Goal: Task Accomplishment & Management: Manage account settings

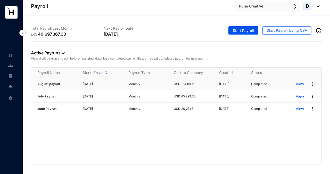
click at [313, 84] on img at bounding box center [312, 83] width 5 height 5
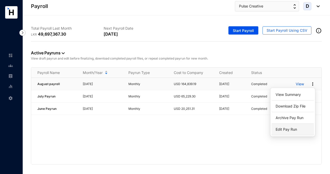
click at [289, 129] on p "Edit Pay Run" at bounding box center [292, 129] width 36 height 9
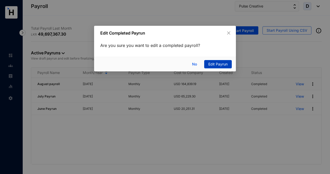
click at [217, 63] on span "Edit Payrun" at bounding box center [217, 64] width 19 height 6
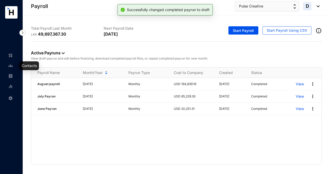
click at [11, 65] on img at bounding box center [10, 65] width 5 height 5
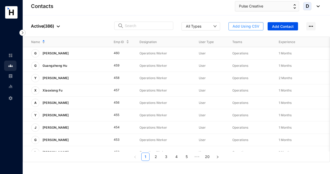
click at [243, 26] on span "Add Using CSV" at bounding box center [245, 26] width 27 height 5
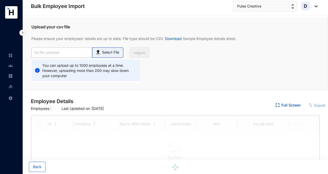
click at [115, 51] on p "Select File" at bounding box center [110, 52] width 17 height 5
click at [0, 0] on input "Select File" at bounding box center [0, 0] width 0 height 0
checkbox input "true"
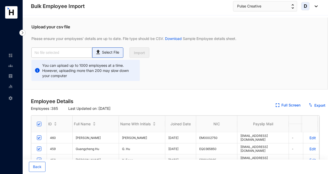
type input "Pulse Employee database_Aug.csv"
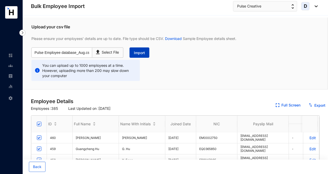
click at [141, 51] on span "Import" at bounding box center [139, 52] width 11 height 5
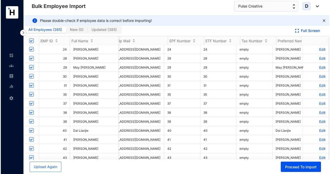
scroll to position [127, 372]
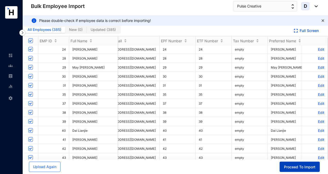
click at [292, 169] on button "Proceed To Import" at bounding box center [300, 166] width 40 height 10
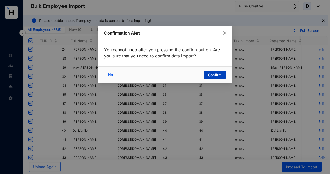
click at [214, 74] on span "Confirm" at bounding box center [214, 74] width 13 height 5
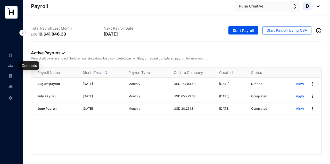
click at [12, 66] on img at bounding box center [10, 65] width 5 height 5
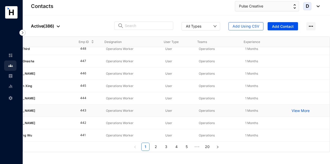
scroll to position [155, 35]
click at [9, 77] on img at bounding box center [10, 76] width 5 height 5
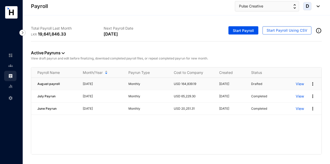
click at [301, 85] on p "View" at bounding box center [299, 83] width 8 height 5
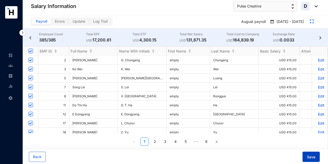
click at [314, 157] on span "Save" at bounding box center [311, 156] width 8 height 5
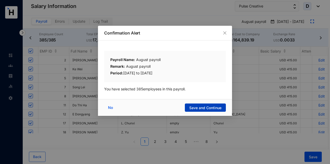
click at [201, 107] on span "Save and Continue" at bounding box center [205, 107] width 32 height 5
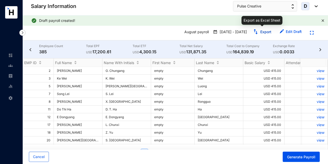
click at [264, 31] on link "Export" at bounding box center [265, 32] width 11 height 4
click at [10, 65] on img at bounding box center [10, 65] width 5 height 5
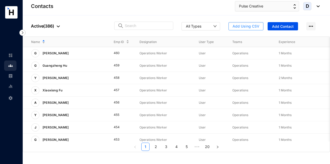
click at [240, 26] on span "Add Using CSV" at bounding box center [245, 26] width 27 height 5
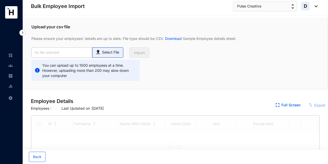
click at [115, 53] on p "Select File" at bounding box center [110, 52] width 17 height 5
click at [0, 0] on input "Select File" at bounding box center [0, 0] width 0 height 0
checkbox input "true"
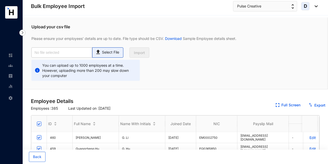
type input "Pulse Employee database_Aug.csv"
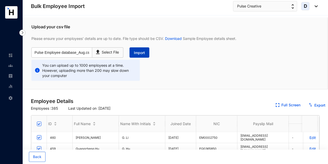
click at [141, 53] on span "Import" at bounding box center [139, 52] width 11 height 5
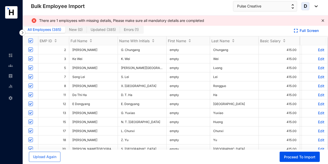
click at [127, 28] on span "Errors ( 1 )" at bounding box center [131, 29] width 15 height 4
click at [120, 31] on input "Errors ( 1 )" at bounding box center [120, 31] width 0 height 0
checkbox input "false"
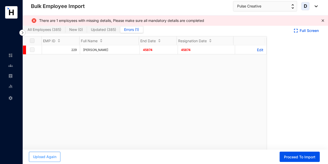
click at [47, 157] on span "Upload Again" at bounding box center [44, 156] width 23 height 5
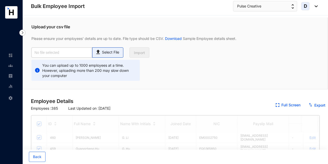
click at [102, 54] on p "Select File" at bounding box center [110, 52] width 17 height 5
click at [0, 0] on input "Select File" at bounding box center [0, 0] width 0 height 0
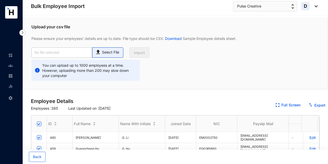
type input "Pulse Employee database_Aug.csv"
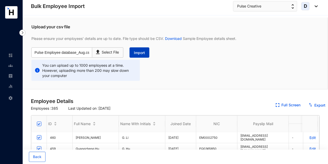
click at [140, 53] on span "Import" at bounding box center [139, 52] width 11 height 5
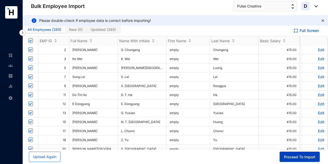
click at [300, 158] on span "Proceed To Import" at bounding box center [299, 156] width 31 height 5
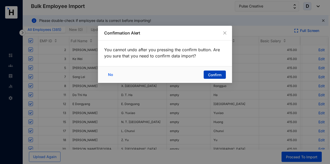
click at [218, 74] on span "Confirm" at bounding box center [214, 74] width 13 height 5
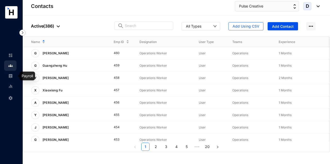
click at [13, 75] on img at bounding box center [10, 76] width 5 height 5
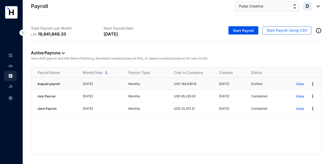
click at [298, 84] on p "View" at bounding box center [299, 83] width 8 height 5
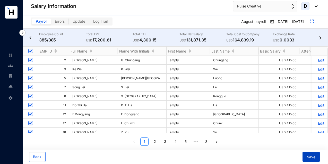
click at [313, 159] on span "Save" at bounding box center [311, 156] width 8 height 5
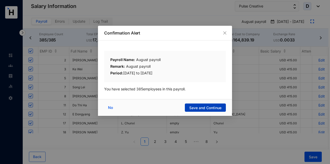
click at [206, 109] on span "Save and Continue" at bounding box center [205, 107] width 32 height 5
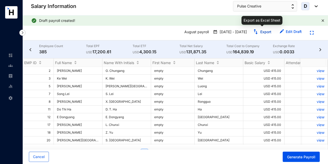
click at [262, 32] on link "Export" at bounding box center [265, 32] width 11 height 4
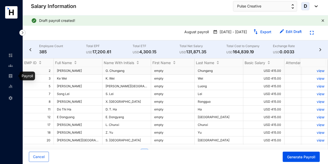
click at [12, 76] on img at bounding box center [10, 76] width 5 height 5
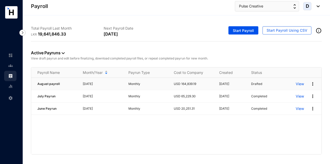
click at [313, 83] on img at bounding box center [312, 83] width 5 height 5
click at [301, 84] on p "View" at bounding box center [299, 83] width 8 height 5
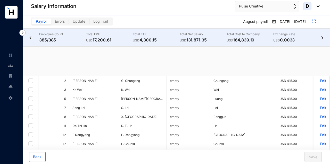
checkbox input "true"
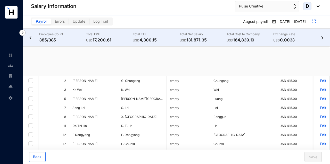
checkbox input "true"
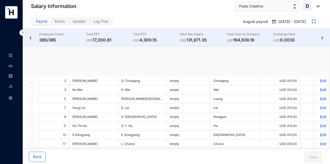
checkbox input "true"
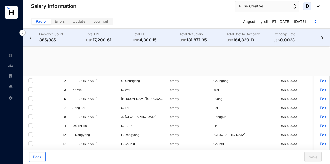
checkbox input "true"
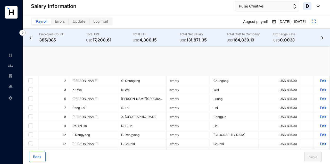
checkbox input "true"
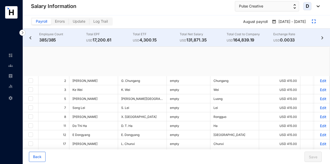
checkbox input "true"
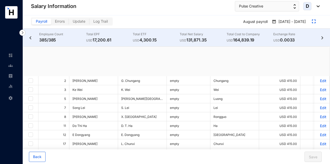
checkbox input "true"
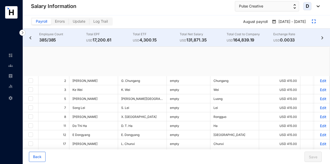
checkbox input "true"
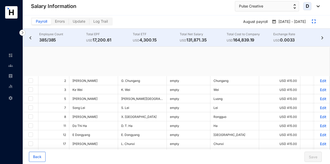
checkbox input "true"
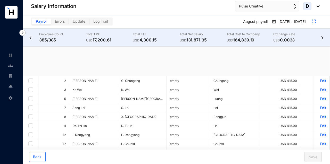
checkbox input "true"
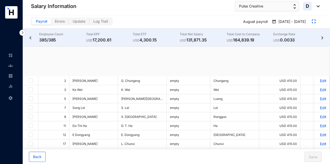
checkbox input "true"
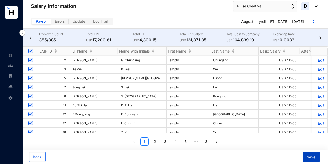
click at [314, 158] on span "Save" at bounding box center [311, 156] width 8 height 5
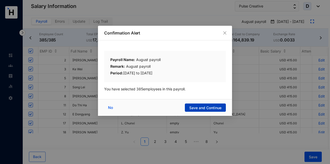
click at [215, 108] on span "Save and Continue" at bounding box center [205, 107] width 32 height 5
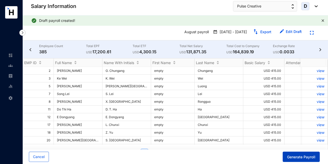
click at [303, 155] on span "Generate Payroll" at bounding box center [301, 156] width 28 height 5
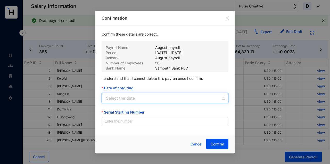
click at [163, 98] on input "Date of crediting" at bounding box center [163, 98] width 115 height 6
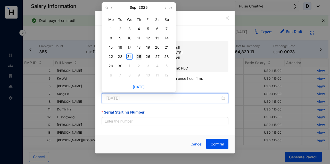
type input "[DATE]"
click at [138, 55] on div "25" at bounding box center [138, 57] width 6 height 6
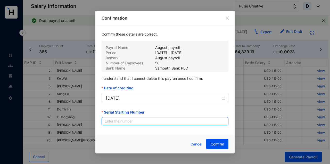
click at [136, 122] on input "Serial Starting Number" at bounding box center [164, 121] width 127 height 8
type input "00001"
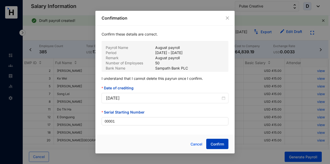
click at [221, 143] on span "Confirm" at bounding box center [216, 144] width 13 height 5
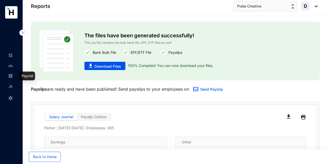
click at [12, 75] on img at bounding box center [10, 76] width 5 height 5
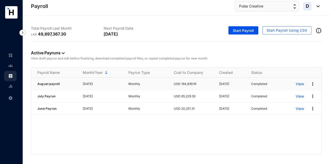
click at [312, 83] on img at bounding box center [312, 83] width 5 height 5
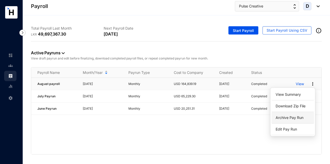
click at [291, 118] on p "Archive Pay Run" at bounding box center [292, 117] width 36 height 9
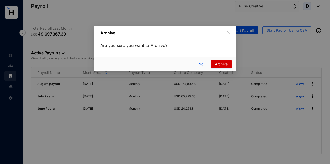
click at [224, 63] on span "Archive" at bounding box center [220, 64] width 13 height 6
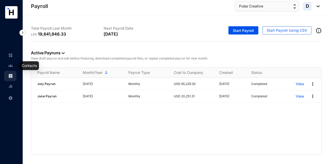
click at [9, 66] on img at bounding box center [10, 65] width 5 height 5
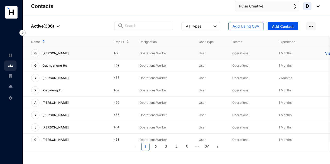
click at [326, 53] on p "View More" at bounding box center [335, 53] width 21 height 5
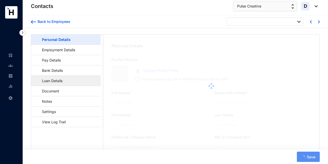
type input "[PERSON_NAME]"
type input "Li"
type input "[PERSON_NAME]"
type input "EM0002750"
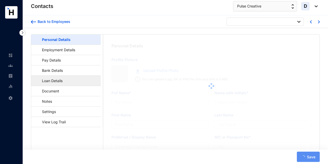
type input "lavinia height10 [PERSON_NAME] [PERSON_NAME], Dehiwala-[GEOGRAPHIC_DATA]"
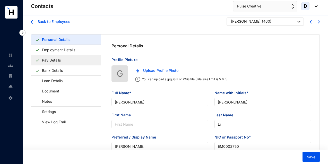
click at [62, 61] on link "Pay Details" at bounding box center [51, 60] width 23 height 11
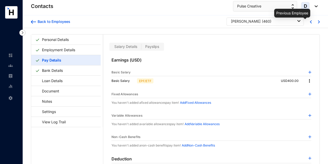
click at [310, 21] on img at bounding box center [311, 21] width 2 height 3
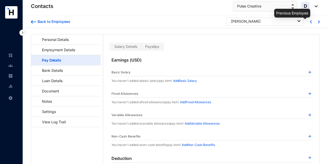
click at [310, 21] on img at bounding box center [311, 21] width 2 height 3
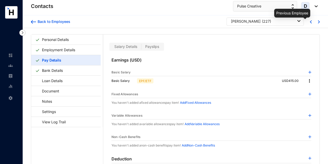
click at [310, 21] on img at bounding box center [311, 21] width 2 height 3
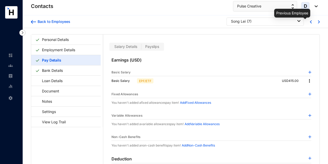
click at [310, 21] on img at bounding box center [311, 21] width 2 height 3
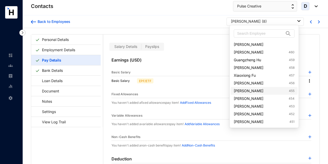
click at [261, 91] on link "[PERSON_NAME] 455" at bounding box center [264, 90] width 61 height 5
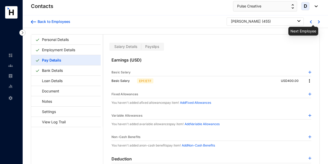
click at [318, 22] on img at bounding box center [319, 21] width 2 height 3
click at [311, 23] on div at bounding box center [314, 21] width 8 height 5
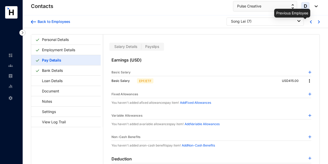
click at [310, 23] on img at bounding box center [311, 21] width 2 height 3
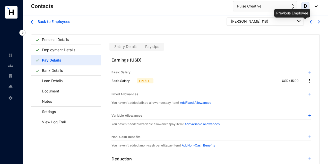
click at [310, 23] on img at bounding box center [311, 21] width 2 height 3
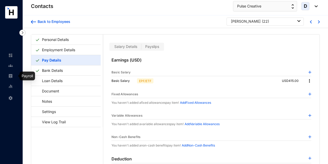
click at [11, 75] on img at bounding box center [10, 76] width 5 height 5
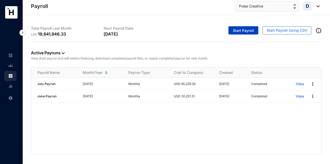
click at [243, 30] on span "Start Payroll" at bounding box center [242, 30] width 21 height 5
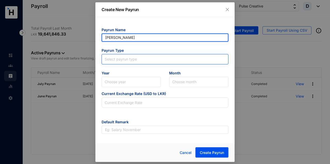
type input "[PERSON_NAME]"
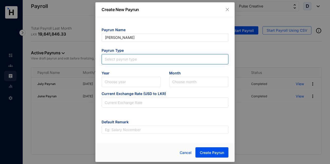
type input "[PERSON_NAME]"
click at [132, 60] on input "search" at bounding box center [165, 58] width 120 height 8
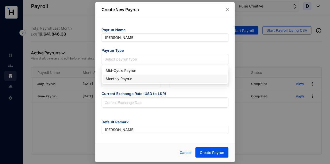
click at [132, 77] on div "Monthly Payrun" at bounding box center [165, 79] width 118 height 6
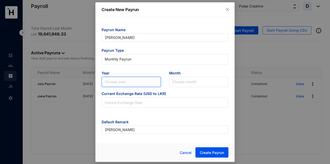
click at [132, 82] on input "search" at bounding box center [131, 82] width 53 height 10
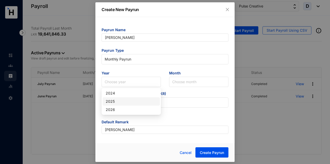
click at [130, 101] on div "2025" at bounding box center [131, 102] width 51 height 6
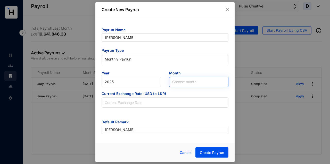
click at [178, 81] on input "search" at bounding box center [198, 82] width 53 height 10
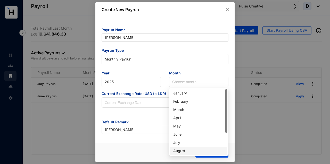
click at [183, 150] on div "August" at bounding box center [198, 151] width 51 height 6
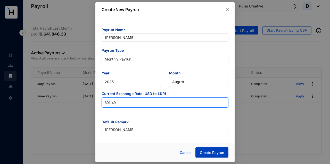
type input "301.49"
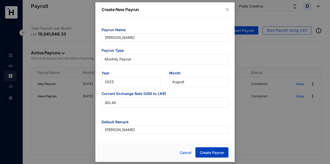
click at [208, 152] on span "Create Payrun" at bounding box center [212, 152] width 24 height 5
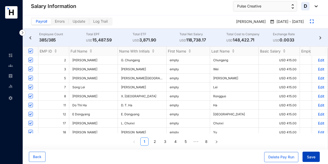
click at [311, 157] on span "Save" at bounding box center [311, 156] width 8 height 5
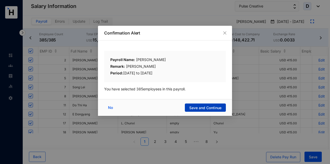
click at [203, 108] on span "Save and Continue" at bounding box center [205, 107] width 32 height 5
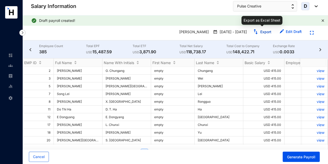
click at [262, 33] on link "Export" at bounding box center [265, 32] width 11 height 4
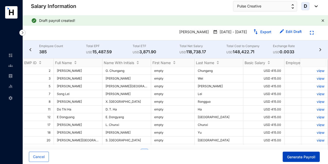
click at [300, 157] on span "Generate Payroll" at bounding box center [301, 156] width 28 height 5
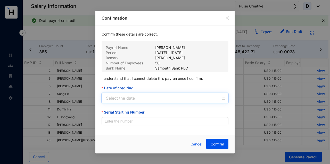
click at [154, 96] on input "Date of crediting" at bounding box center [163, 98] width 115 height 6
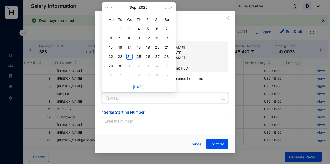
type input "[DATE]"
click at [139, 56] on div "25" at bounding box center [138, 57] width 6 height 6
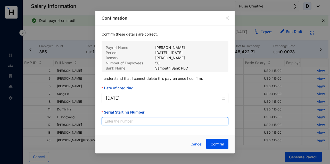
click at [135, 122] on input "Serial Starting Number" at bounding box center [164, 121] width 127 height 8
type input "00001"
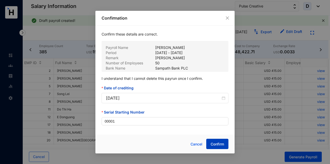
click at [221, 144] on span "Confirm" at bounding box center [216, 144] width 13 height 5
